Goal: Task Accomplishment & Management: Use online tool/utility

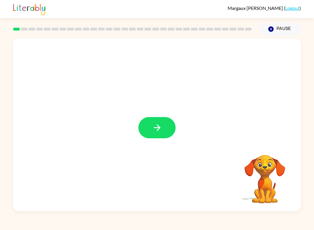
click at [158, 133] on button "button" at bounding box center [156, 127] width 37 height 21
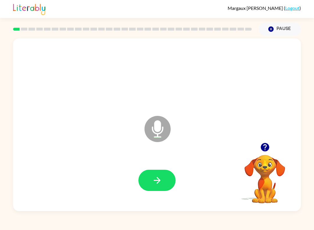
click at [158, 170] on button "button" at bounding box center [156, 180] width 37 height 21
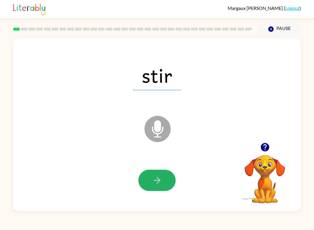
click at [156, 180] on icon "button" at bounding box center [157, 180] width 10 height 10
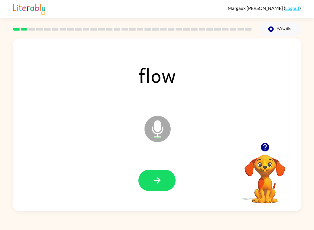
click at [162, 183] on icon "button" at bounding box center [157, 180] width 10 height 10
click at [152, 180] on icon "button" at bounding box center [157, 180] width 10 height 10
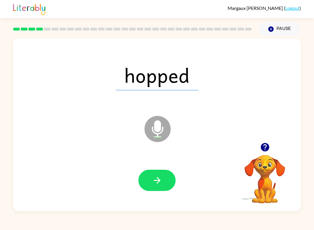
click at [159, 188] on button "button" at bounding box center [156, 180] width 37 height 21
click at [159, 188] on div at bounding box center [156, 180] width 37 height 21
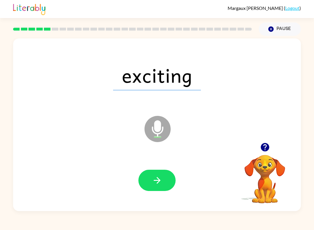
click at [152, 180] on button "button" at bounding box center [156, 180] width 37 height 21
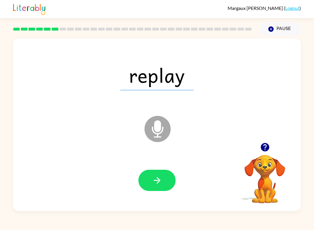
click at [156, 183] on icon "button" at bounding box center [157, 180] width 10 height 10
click at [152, 179] on button "button" at bounding box center [156, 180] width 37 height 21
click at [154, 175] on button "button" at bounding box center [156, 180] width 37 height 21
click at [158, 170] on button "button" at bounding box center [156, 180] width 37 height 21
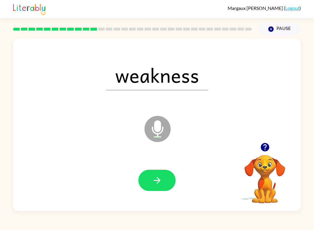
click at [150, 186] on button "button" at bounding box center [156, 180] width 37 height 21
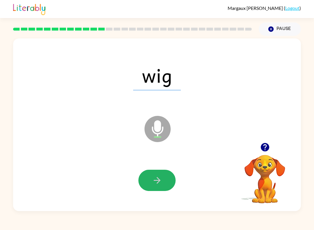
click at [147, 189] on button "button" at bounding box center [156, 180] width 37 height 21
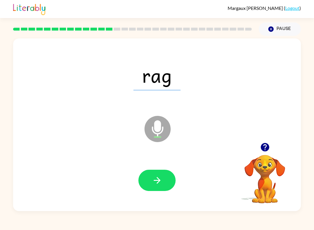
click at [156, 176] on icon "button" at bounding box center [157, 180] width 10 height 10
click at [154, 181] on icon "button" at bounding box center [157, 180] width 10 height 10
click at [157, 177] on icon "button" at bounding box center [157, 180] width 7 height 7
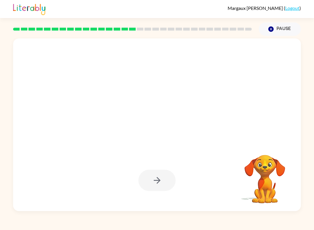
click at [160, 180] on div at bounding box center [156, 180] width 37 height 21
click at [165, 179] on div at bounding box center [156, 180] width 37 height 21
click at [283, 29] on button "Pause Pause" at bounding box center [280, 28] width 42 height 13
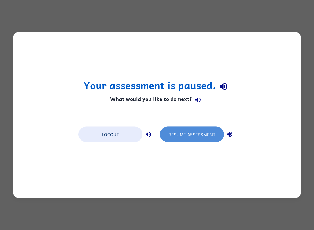
click at [209, 133] on button "Resume Assessment" at bounding box center [192, 134] width 64 height 16
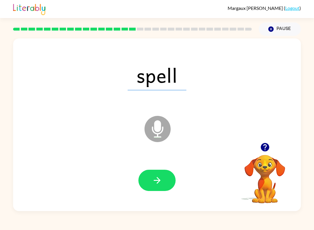
click at [152, 179] on button "button" at bounding box center [156, 180] width 37 height 21
click at [155, 186] on button "button" at bounding box center [156, 180] width 37 height 21
click at [153, 176] on icon "button" at bounding box center [157, 180] width 10 height 10
click at [156, 179] on icon "button" at bounding box center [157, 180] width 10 height 10
click at [155, 179] on icon "button" at bounding box center [157, 180] width 10 height 10
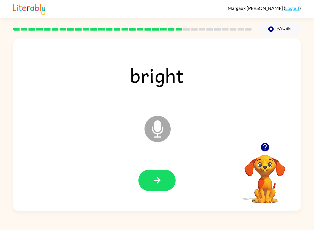
click at [154, 172] on button "button" at bounding box center [156, 180] width 37 height 21
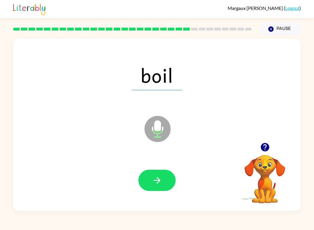
click at [160, 174] on button "button" at bounding box center [156, 180] width 37 height 21
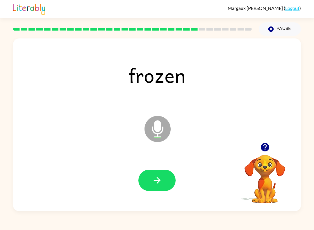
click at [154, 179] on icon "button" at bounding box center [157, 180] width 10 height 10
click at [160, 165] on div at bounding box center [157, 180] width 276 height 50
click at [155, 176] on icon "button" at bounding box center [157, 180] width 10 height 10
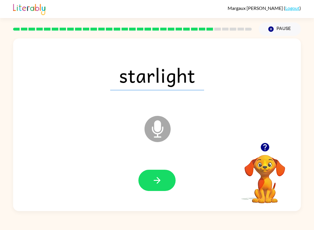
click at [160, 176] on icon "button" at bounding box center [157, 180] width 10 height 10
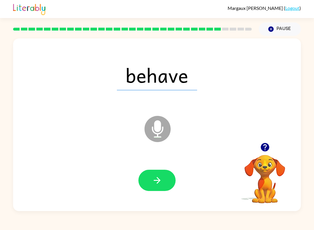
click at [161, 177] on icon "button" at bounding box center [157, 180] width 10 height 10
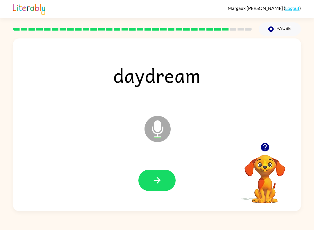
click at [166, 180] on button "button" at bounding box center [156, 180] width 37 height 21
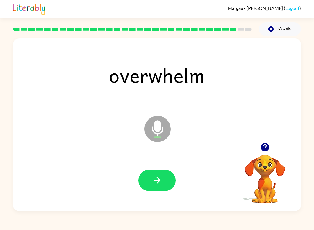
click at [148, 183] on button "button" at bounding box center [156, 180] width 37 height 21
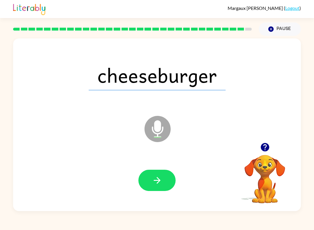
click at [162, 181] on button "button" at bounding box center [156, 180] width 37 height 21
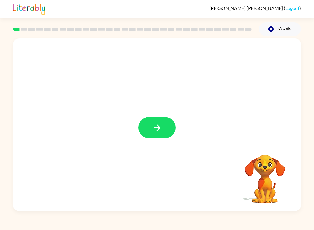
click at [159, 127] on icon "button" at bounding box center [157, 127] width 7 height 7
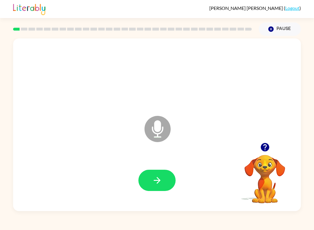
click at [162, 181] on button "button" at bounding box center [156, 180] width 37 height 21
click at [158, 176] on icon "button" at bounding box center [157, 180] width 10 height 10
click at [154, 171] on button "button" at bounding box center [156, 180] width 37 height 21
click at [165, 183] on button "button" at bounding box center [156, 180] width 37 height 21
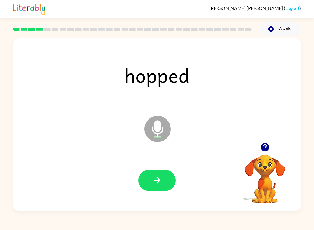
click at [166, 182] on button "button" at bounding box center [156, 180] width 37 height 21
click at [167, 173] on div at bounding box center [156, 180] width 37 height 21
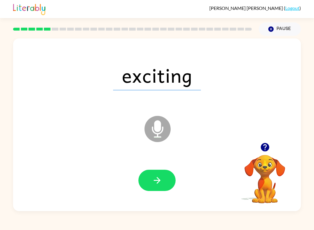
click at [154, 184] on icon "button" at bounding box center [157, 180] width 10 height 10
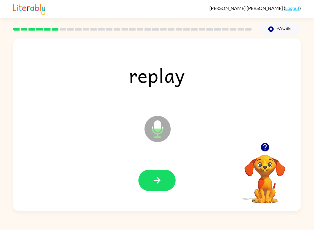
click at [160, 186] on button "button" at bounding box center [156, 180] width 37 height 21
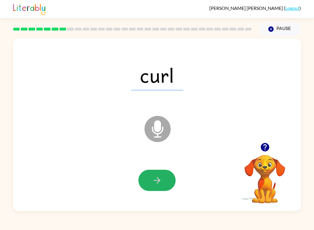
click at [160, 175] on button "button" at bounding box center [156, 180] width 37 height 21
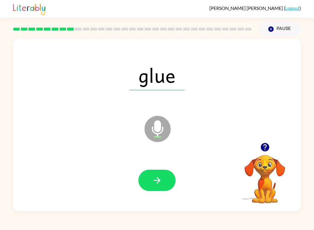
click at [161, 187] on button "button" at bounding box center [156, 180] width 37 height 21
click at [160, 179] on icon "button" at bounding box center [157, 180] width 10 height 10
click at [157, 200] on div at bounding box center [157, 180] width 276 height 50
click at [161, 186] on button "button" at bounding box center [156, 180] width 37 height 21
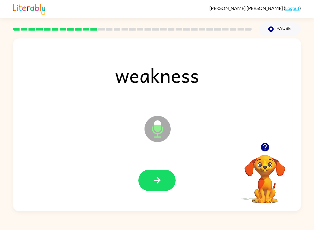
click at [161, 184] on icon "button" at bounding box center [157, 180] width 10 height 10
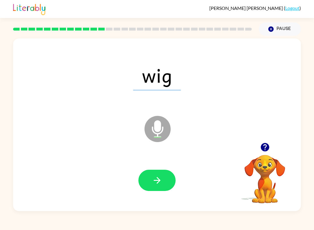
click at [161, 186] on button "button" at bounding box center [156, 180] width 37 height 21
click at [145, 189] on button "button" at bounding box center [156, 180] width 37 height 21
click at [159, 182] on icon "button" at bounding box center [157, 180] width 7 height 7
click at [161, 179] on icon "button" at bounding box center [157, 180] width 10 height 10
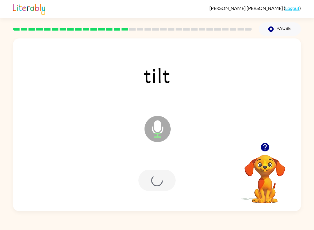
click at [161, 179] on div at bounding box center [156, 180] width 37 height 21
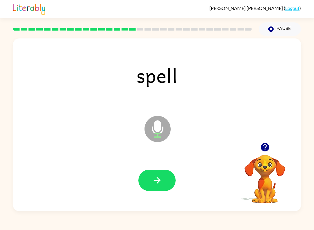
click at [159, 177] on icon "button" at bounding box center [157, 180] width 10 height 10
click at [164, 171] on button "button" at bounding box center [156, 180] width 37 height 21
click at [168, 175] on button "button" at bounding box center [156, 180] width 37 height 21
click at [149, 181] on button "button" at bounding box center [156, 180] width 37 height 21
click at [157, 179] on icon "button" at bounding box center [157, 180] width 10 height 10
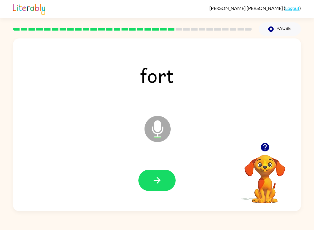
click at [150, 180] on button "button" at bounding box center [156, 180] width 37 height 21
click at [155, 168] on div at bounding box center [157, 180] width 276 height 50
click at [152, 183] on icon "button" at bounding box center [157, 180] width 10 height 10
click at [158, 190] on button "button" at bounding box center [156, 180] width 37 height 21
click at [149, 185] on button "button" at bounding box center [156, 180] width 37 height 21
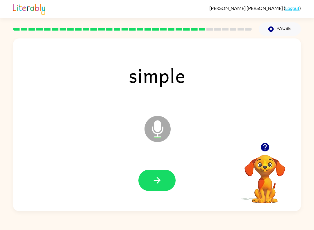
click at [154, 177] on icon "button" at bounding box center [157, 180] width 10 height 10
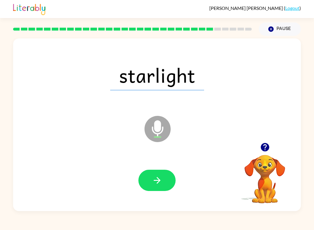
click at [170, 190] on button "button" at bounding box center [156, 180] width 37 height 21
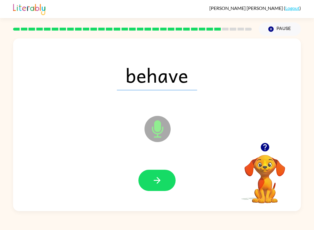
click at [162, 184] on icon "button" at bounding box center [157, 180] width 10 height 10
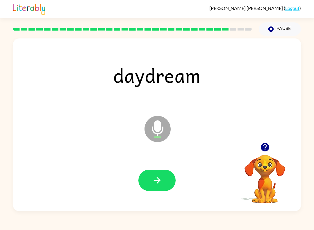
click at [161, 186] on button "button" at bounding box center [156, 180] width 37 height 21
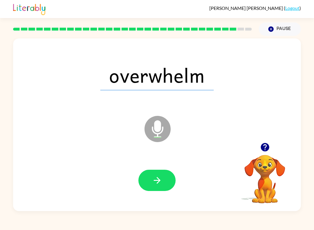
click at [159, 178] on icon "button" at bounding box center [157, 180] width 10 height 10
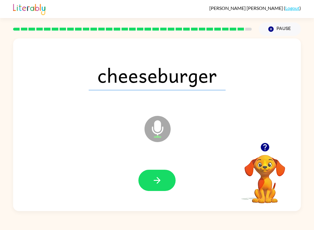
click at [169, 180] on button "button" at bounding box center [156, 180] width 37 height 21
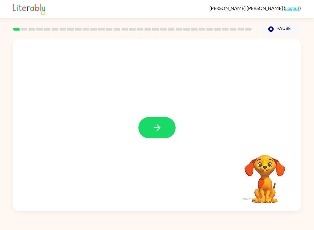
click at [161, 128] on icon "button" at bounding box center [157, 127] width 10 height 10
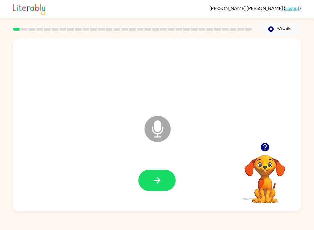
click at [163, 184] on button "button" at bounding box center [156, 180] width 37 height 21
click at [153, 175] on icon "button" at bounding box center [157, 180] width 10 height 10
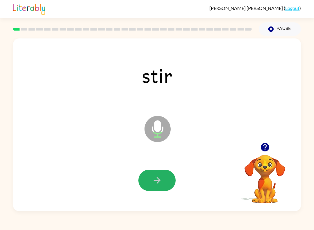
click at [159, 182] on icon "button" at bounding box center [157, 180] width 7 height 7
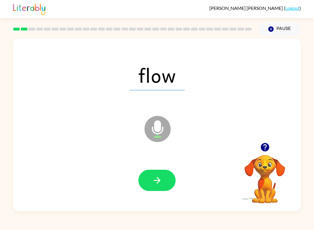
click at [151, 181] on button "button" at bounding box center [156, 180] width 37 height 21
click at [165, 172] on button "button" at bounding box center [156, 180] width 37 height 21
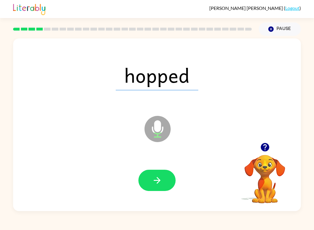
click at [160, 170] on button "button" at bounding box center [156, 180] width 37 height 21
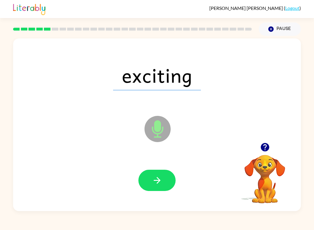
click at [167, 175] on button "button" at bounding box center [156, 180] width 37 height 21
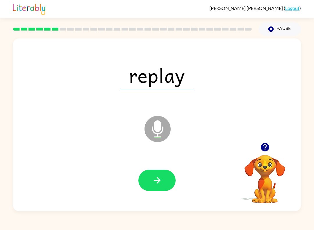
click at [165, 170] on button "button" at bounding box center [156, 180] width 37 height 21
click at [158, 172] on button "button" at bounding box center [156, 180] width 37 height 21
click at [151, 168] on div at bounding box center [157, 180] width 276 height 50
click at [163, 173] on button "button" at bounding box center [156, 180] width 37 height 21
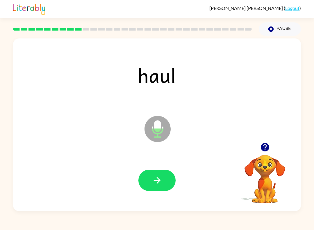
click at [150, 170] on button "button" at bounding box center [156, 180] width 37 height 21
click at [160, 177] on icon "button" at bounding box center [157, 180] width 10 height 10
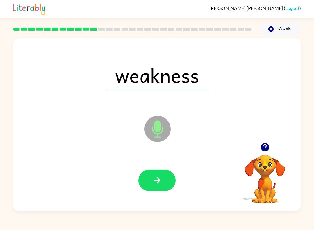
click at [155, 170] on button "button" at bounding box center [156, 180] width 37 height 21
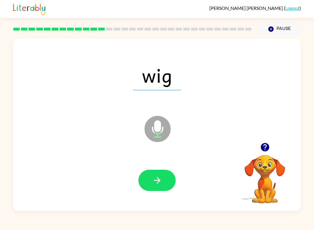
click at [149, 172] on button "button" at bounding box center [156, 180] width 37 height 21
click at [158, 167] on div at bounding box center [157, 180] width 276 height 50
click at [165, 174] on button "button" at bounding box center [156, 180] width 37 height 21
click at [153, 176] on icon "button" at bounding box center [157, 180] width 10 height 10
click at [161, 184] on icon "button" at bounding box center [157, 180] width 10 height 10
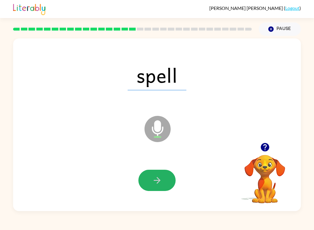
click at [161, 183] on icon "button" at bounding box center [157, 180] width 10 height 10
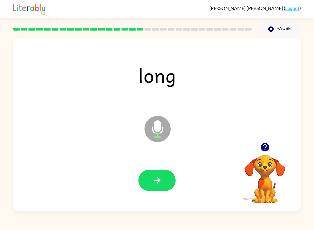
click at [152, 177] on icon "button" at bounding box center [157, 180] width 10 height 10
click at [155, 179] on icon "button" at bounding box center [157, 180] width 10 height 10
click at [157, 181] on icon "button" at bounding box center [157, 180] width 7 height 7
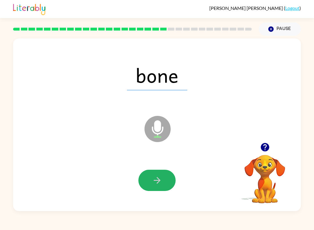
click at [152, 173] on button "button" at bounding box center [156, 180] width 37 height 21
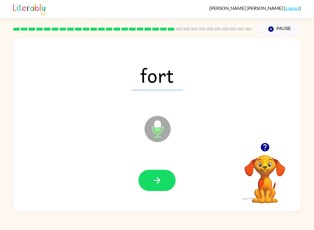
click at [157, 171] on button "button" at bounding box center [156, 180] width 37 height 21
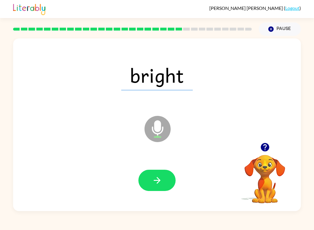
click at [152, 180] on button "button" at bounding box center [156, 180] width 37 height 21
click at [157, 178] on icon "button" at bounding box center [157, 180] width 7 height 7
click at [149, 179] on button "button" at bounding box center [156, 180] width 37 height 21
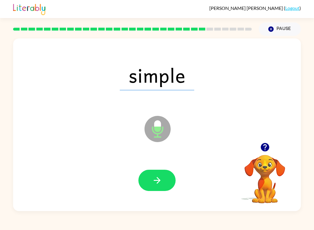
click at [158, 177] on icon "button" at bounding box center [157, 180] width 10 height 10
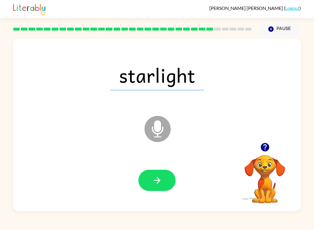
click at [159, 174] on button "button" at bounding box center [156, 180] width 37 height 21
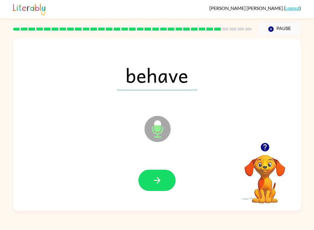
click at [153, 177] on icon "button" at bounding box center [157, 180] width 10 height 10
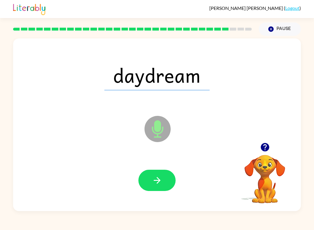
click at [157, 172] on button "button" at bounding box center [156, 180] width 37 height 21
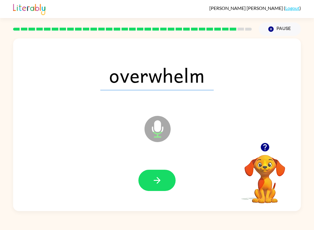
click at [159, 169] on div at bounding box center [157, 180] width 276 height 50
click at [159, 173] on button "button" at bounding box center [156, 180] width 37 height 21
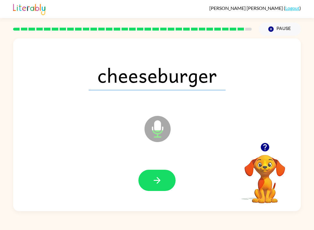
click at [156, 172] on button "button" at bounding box center [156, 180] width 37 height 21
